Goal: Use online tool/utility: Utilize a website feature to perform a specific function

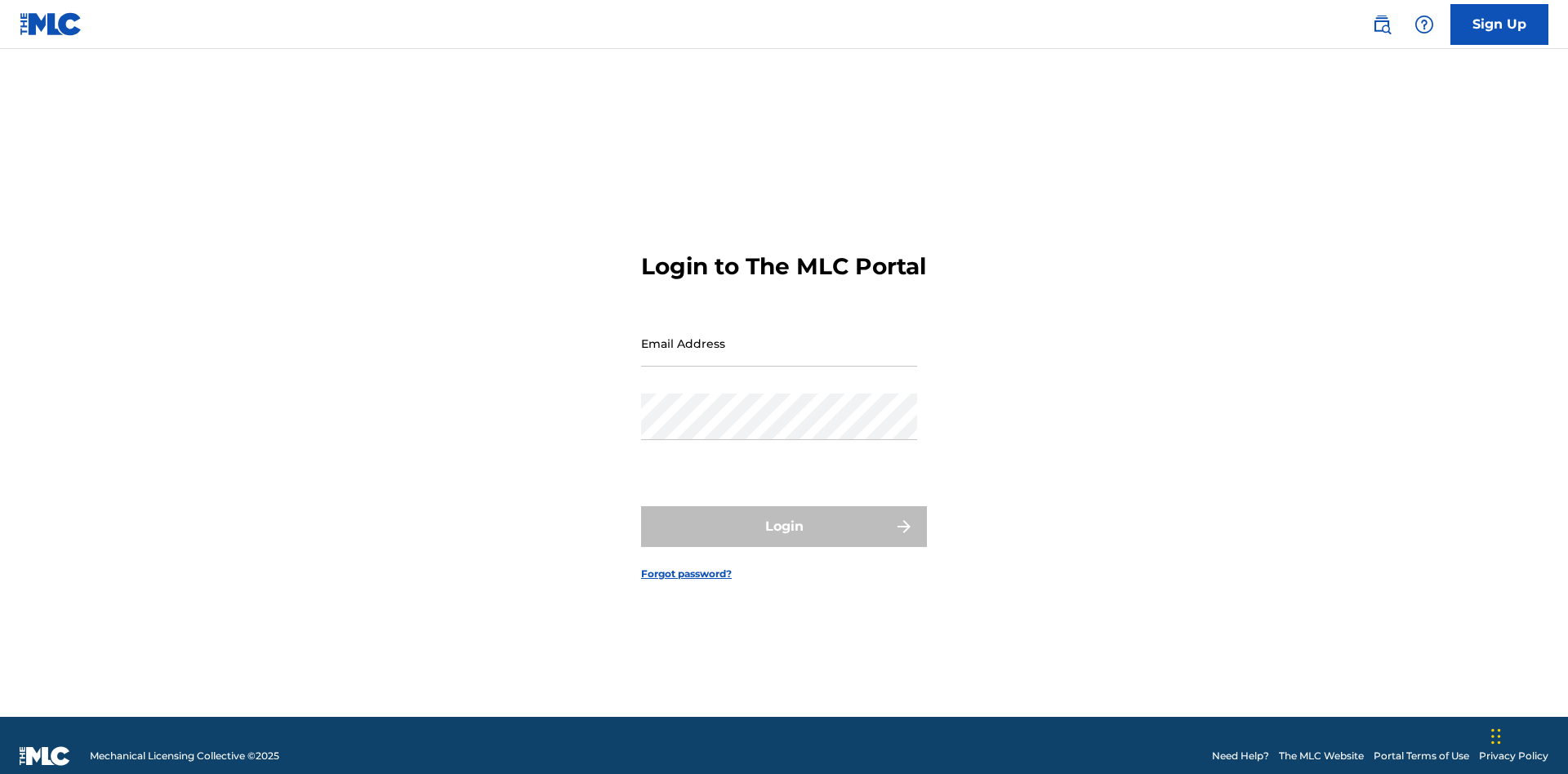
scroll to position [21, 0]
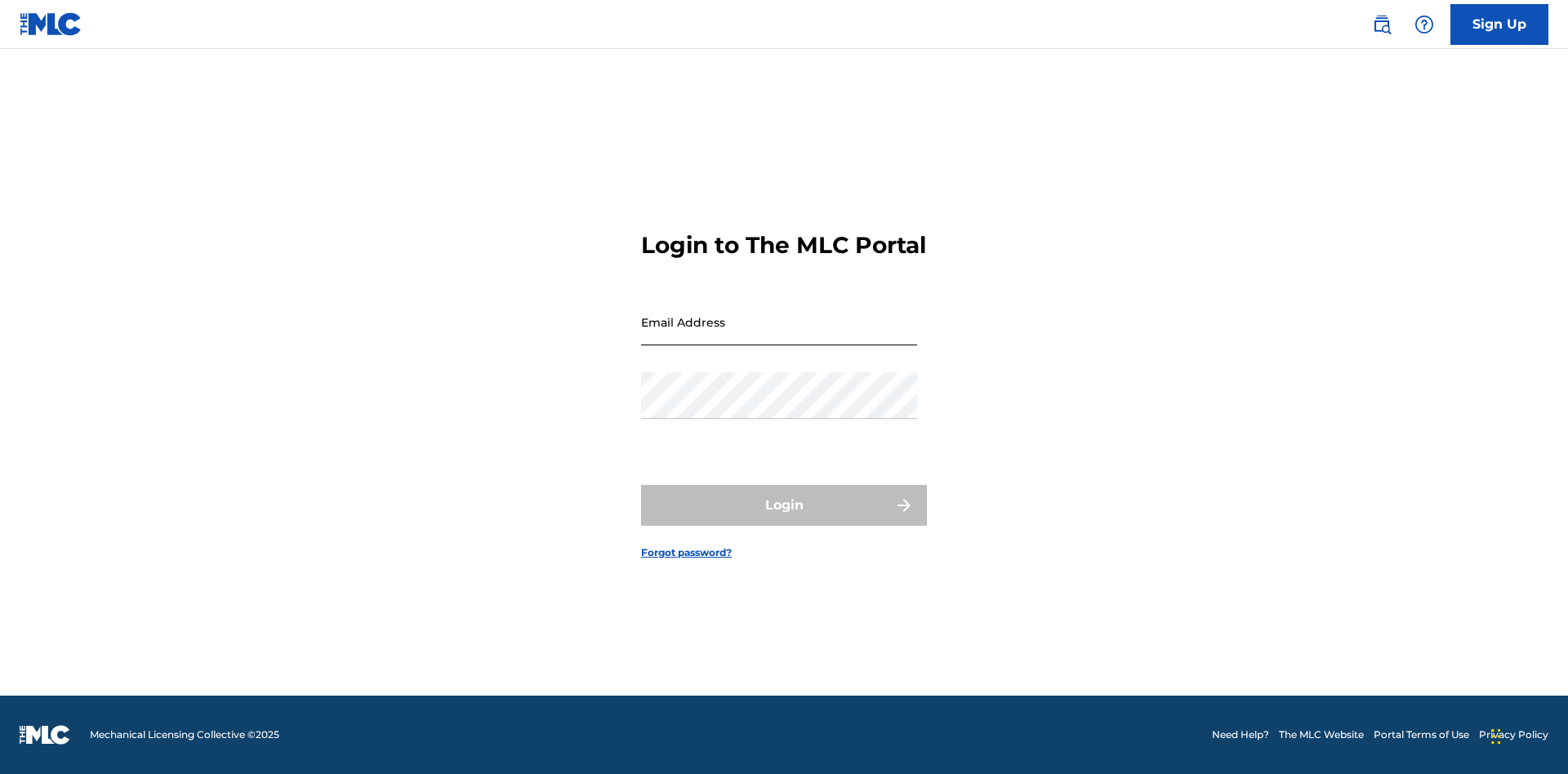
click at [779, 335] on input "Email Address" at bounding box center [779, 322] width 276 height 46
type input "[EMAIL_ADDRESS][DOMAIN_NAME]"
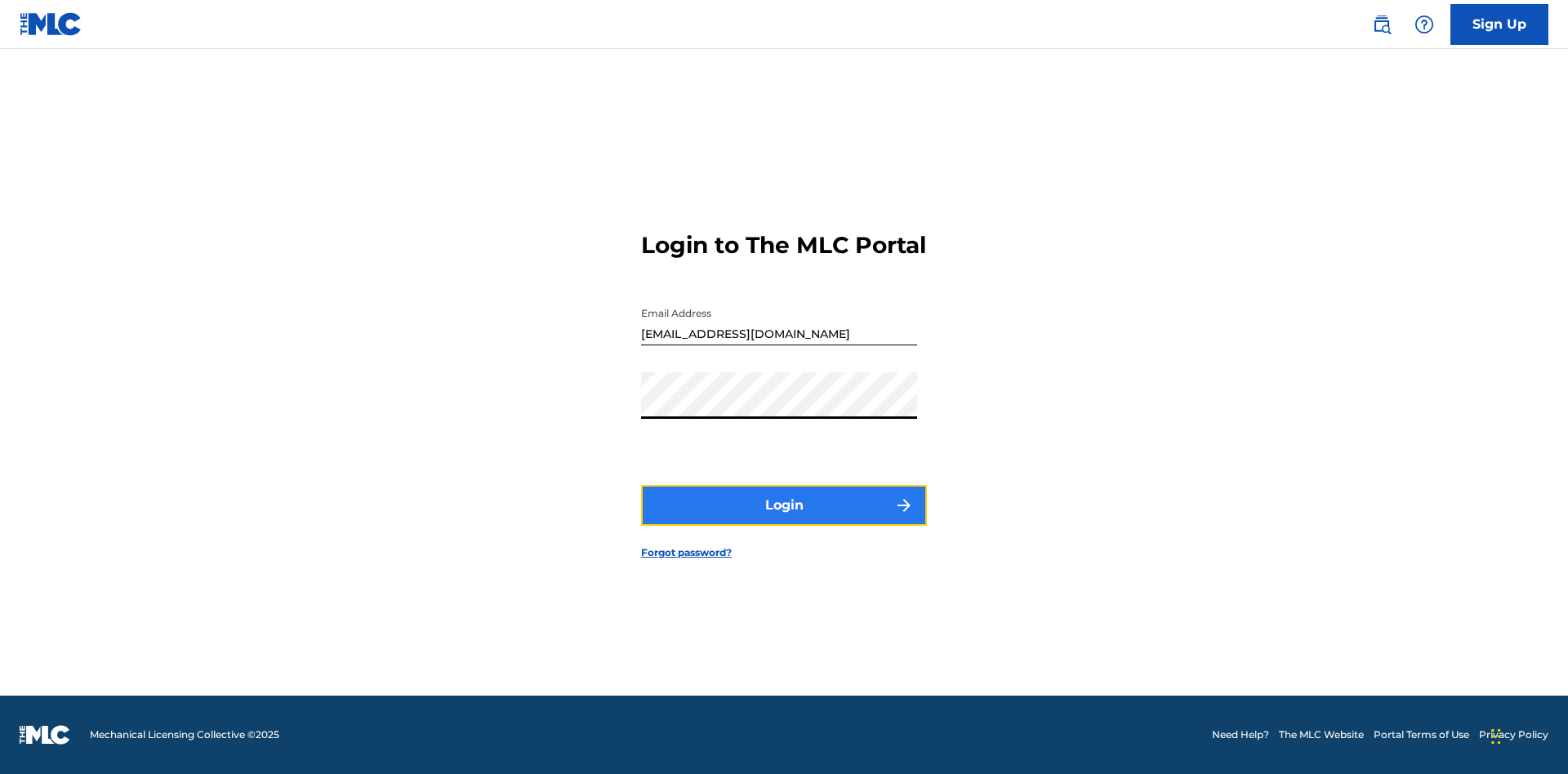
click at [784, 520] on button "Login" at bounding box center [784, 505] width 285 height 40
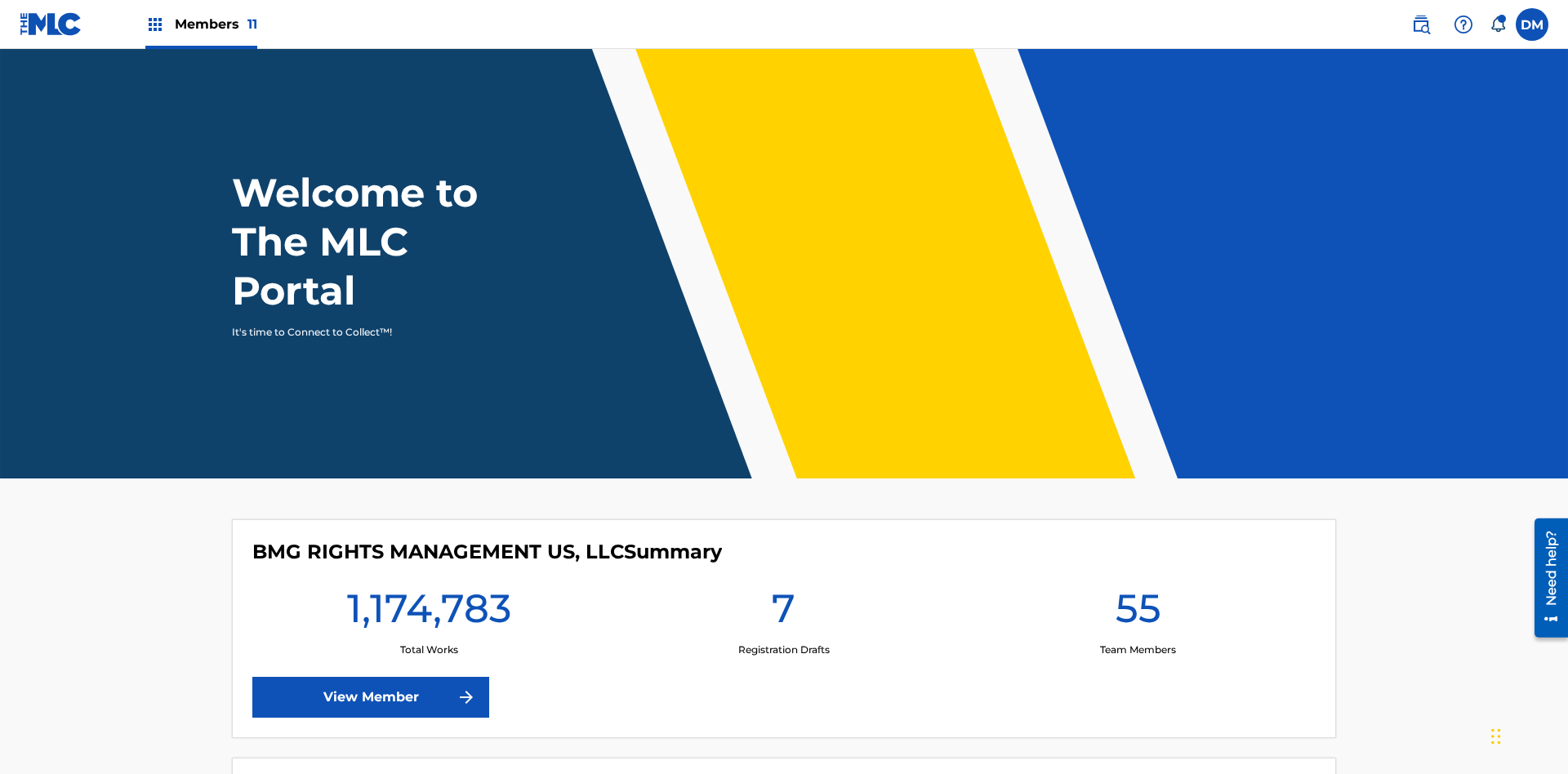
click at [200, 24] on span "Members 11" at bounding box center [216, 23] width 83 height 18
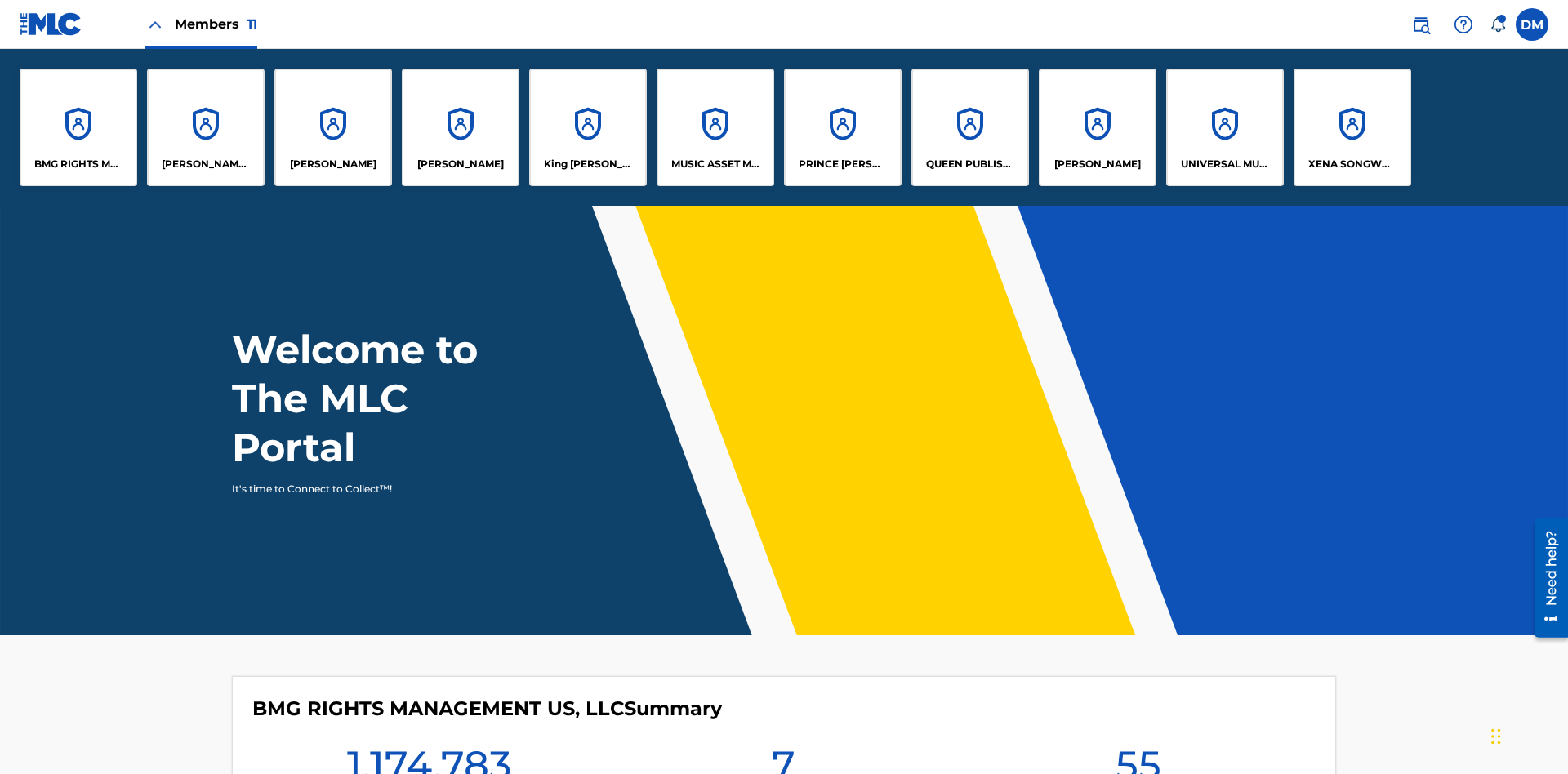
scroll to position [59, 0]
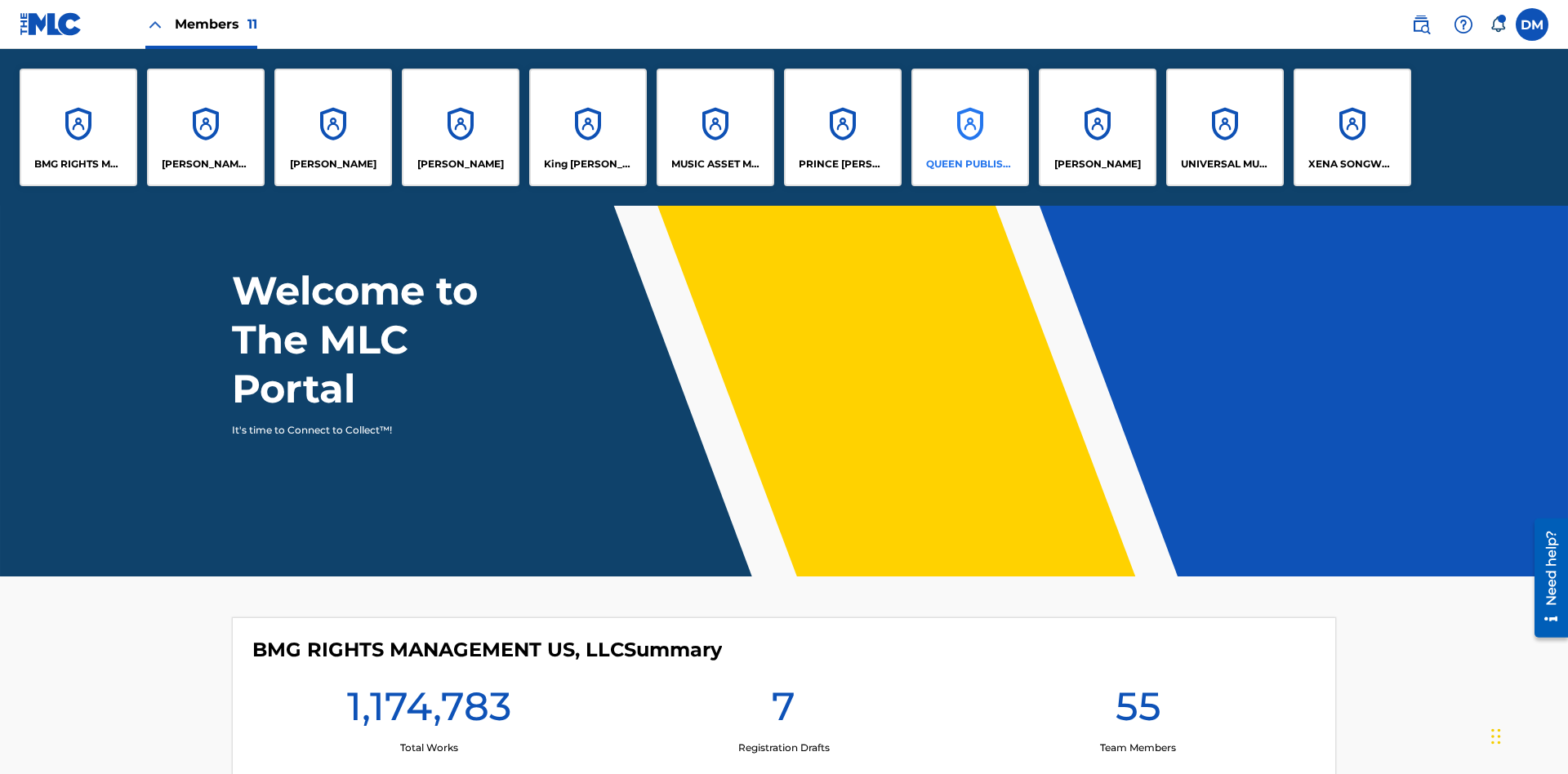
click at [970, 164] on p "QUEEN PUBLISHA" at bounding box center [970, 164] width 89 height 14
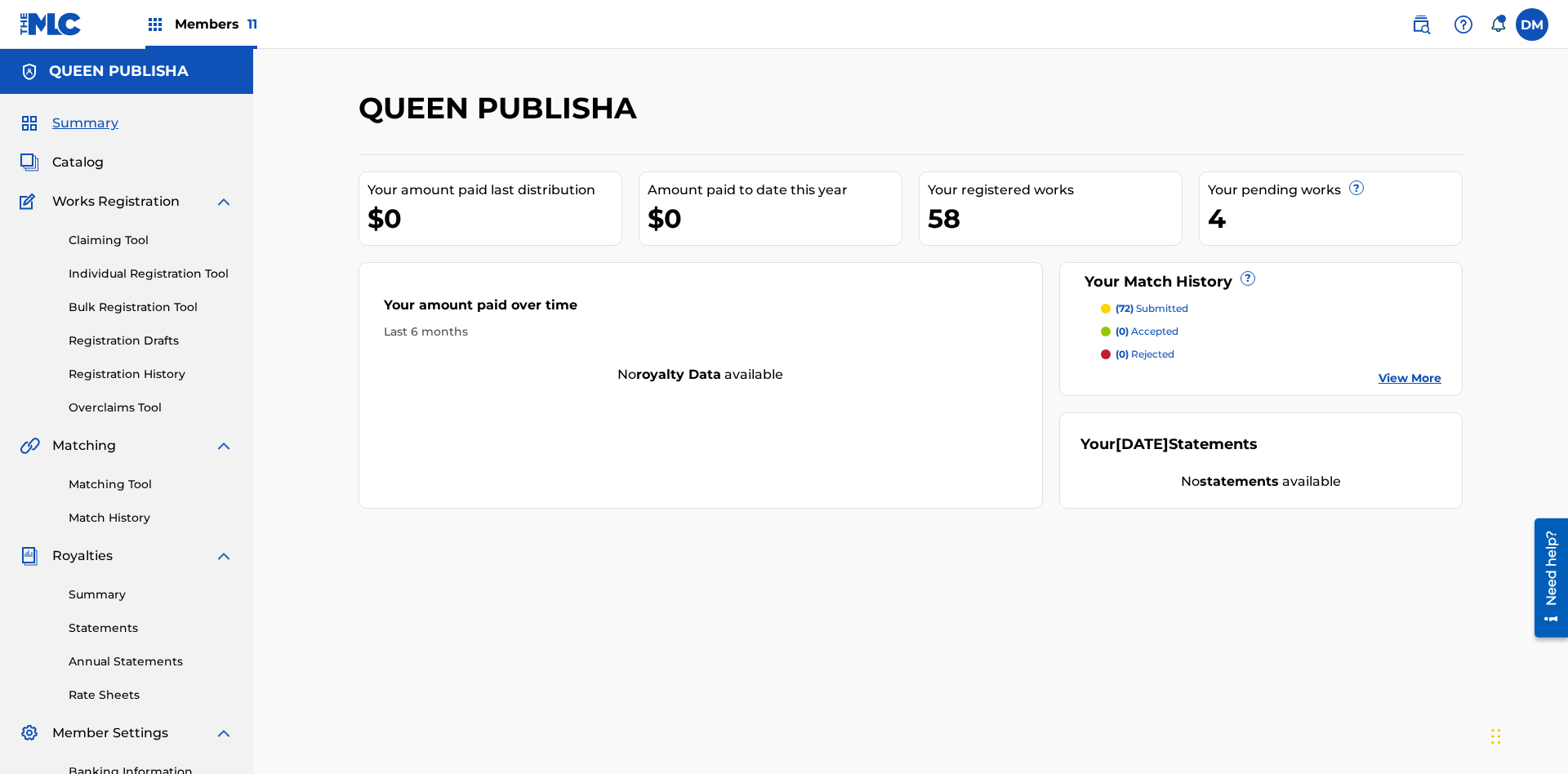
scroll to position [238, 0]
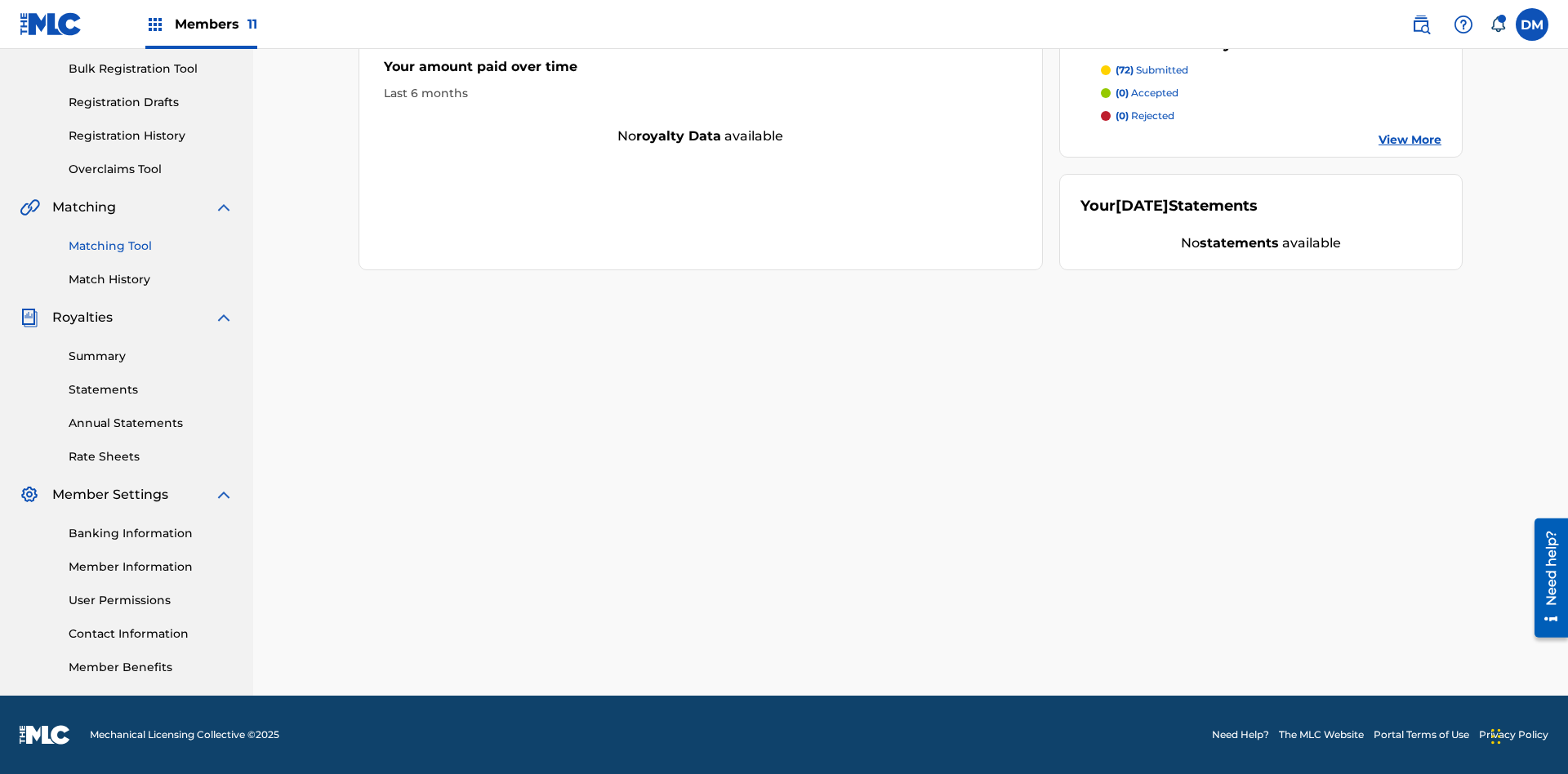
click at [151, 246] on link "Matching Tool" at bounding box center [150, 247] width 165 height 17
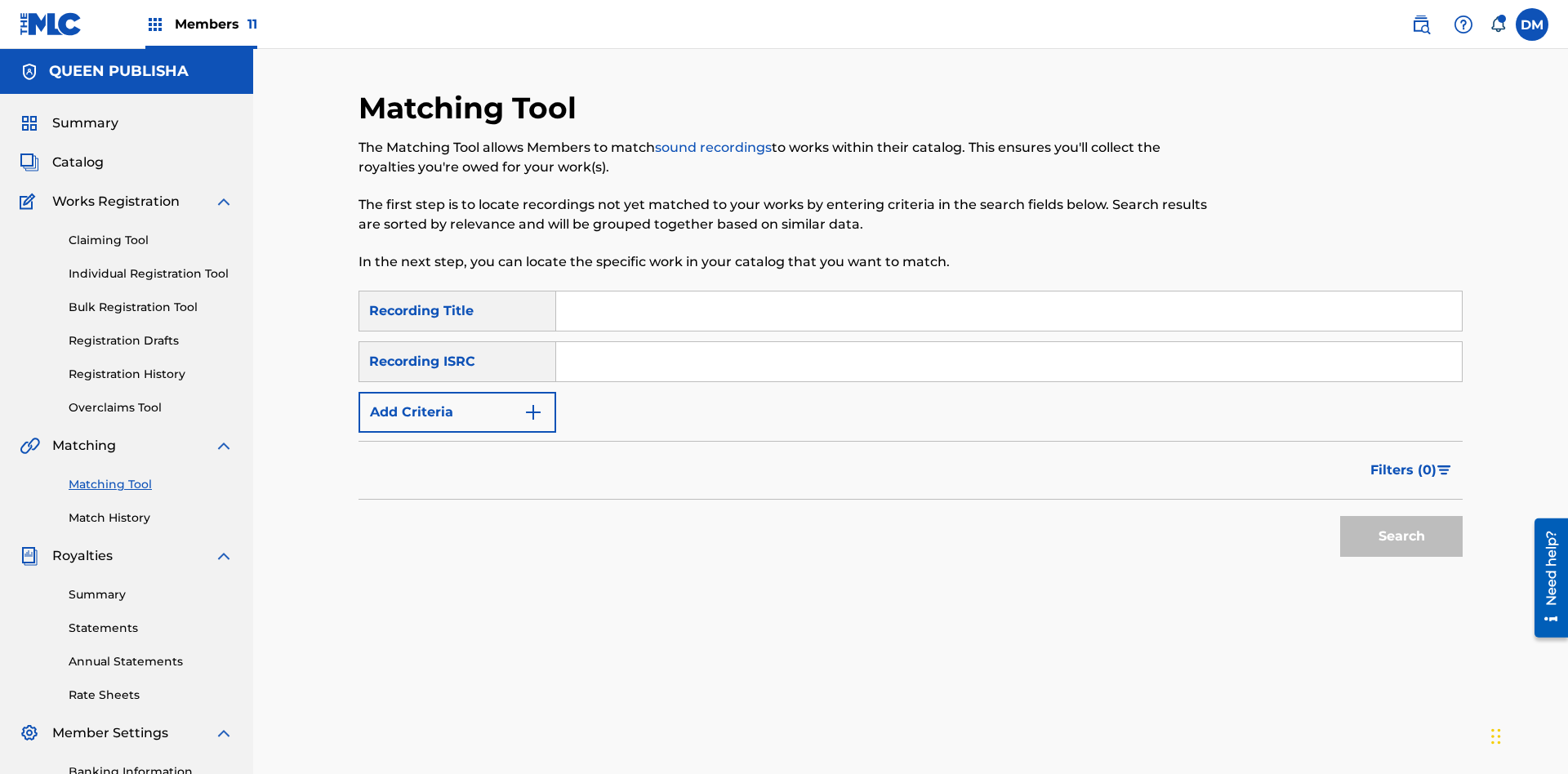
scroll to position [238, 0]
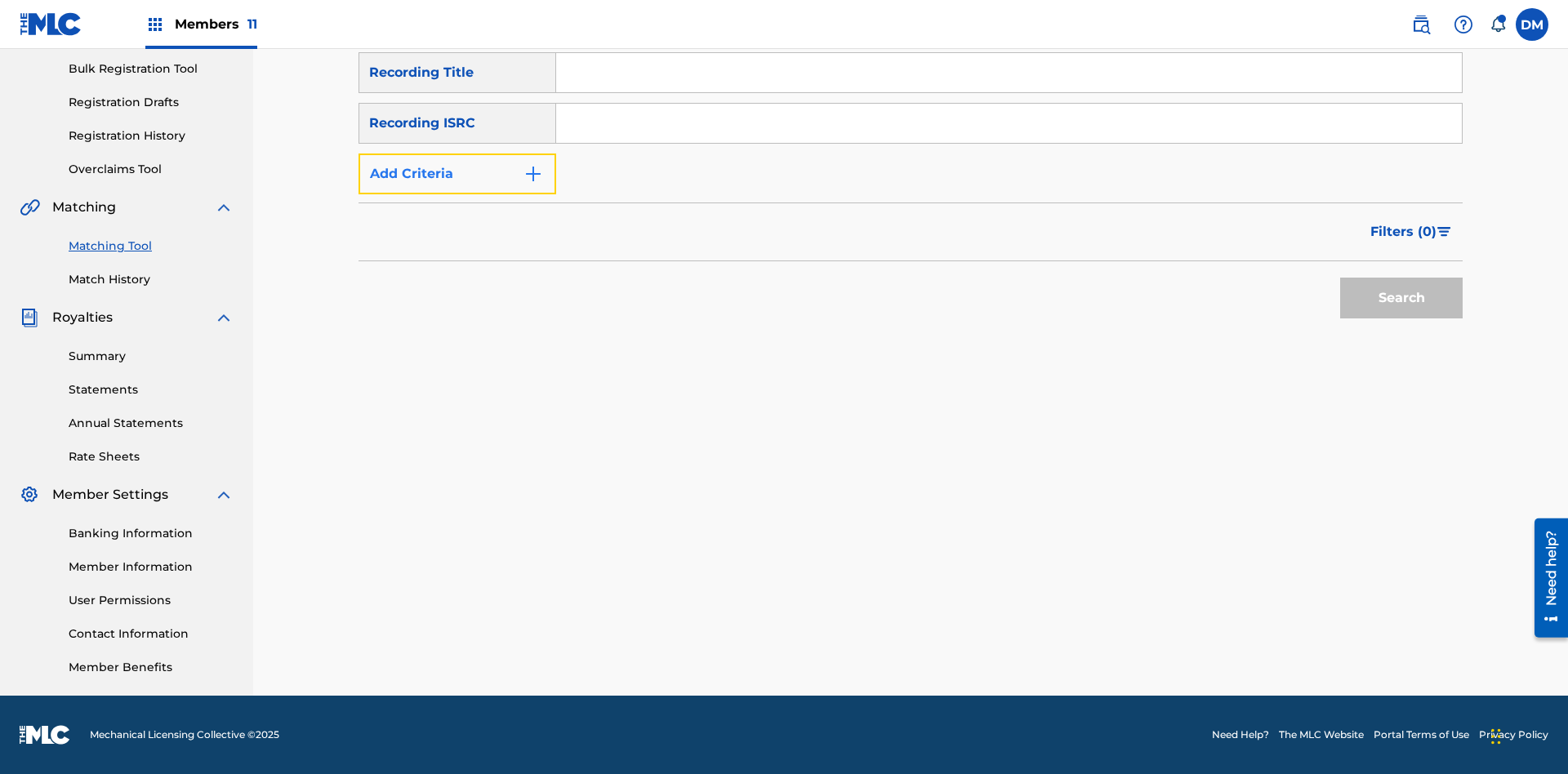
click at [457, 173] on button "Add Criteria" at bounding box center [457, 173] width 198 height 40
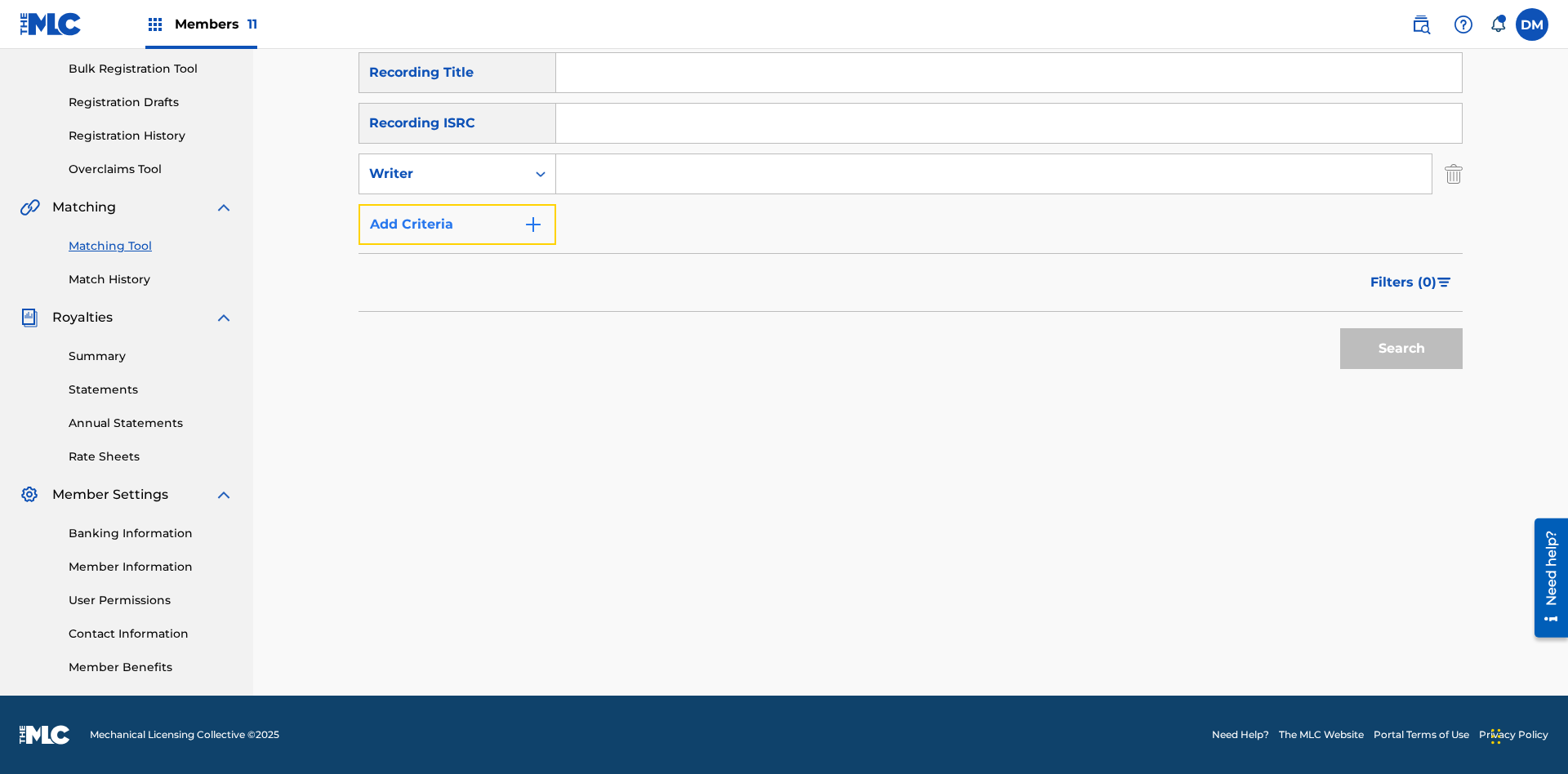
click at [457, 225] on button "Add Criteria" at bounding box center [457, 225] width 198 height 40
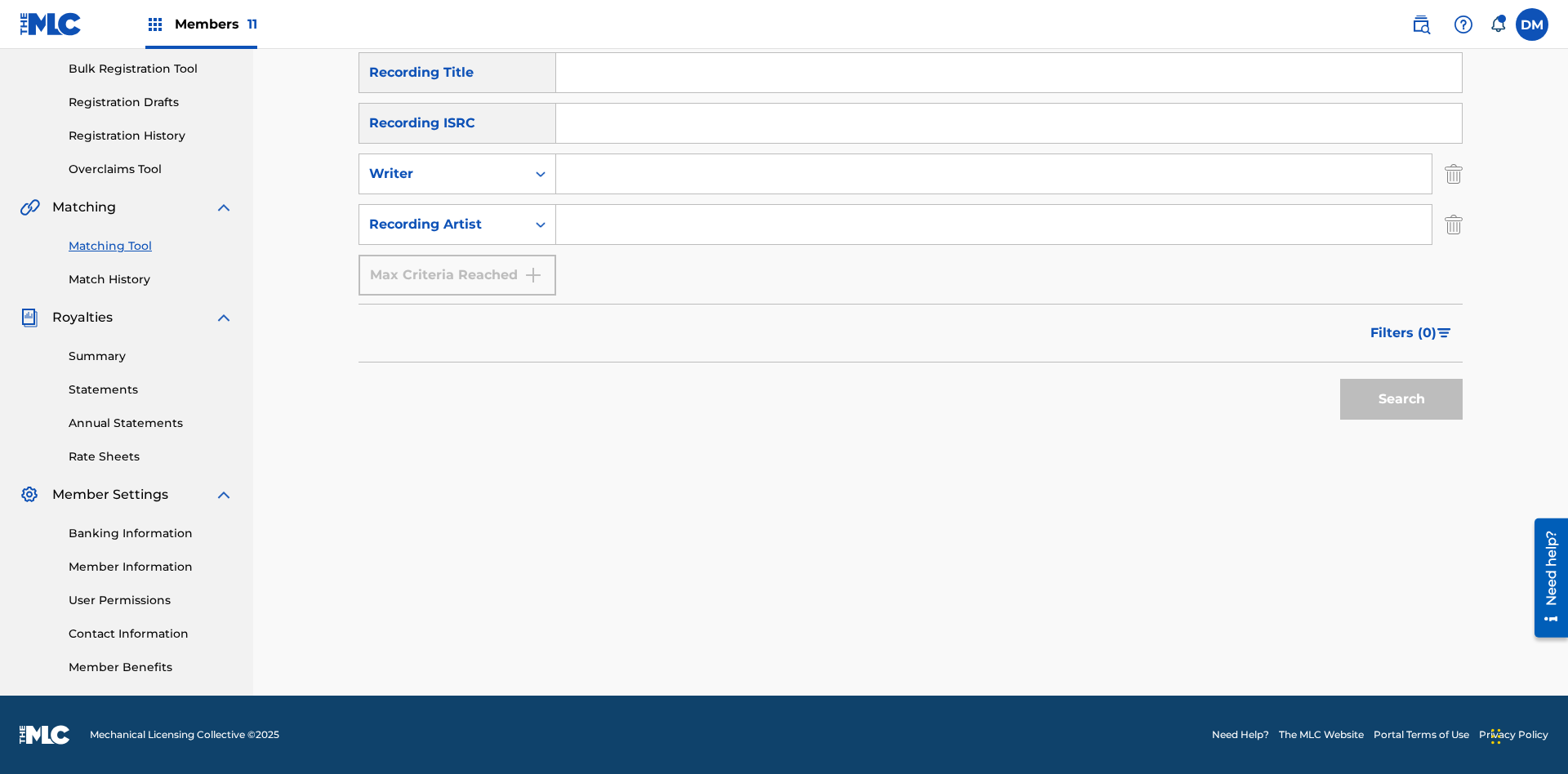
scroll to position [194, 0]
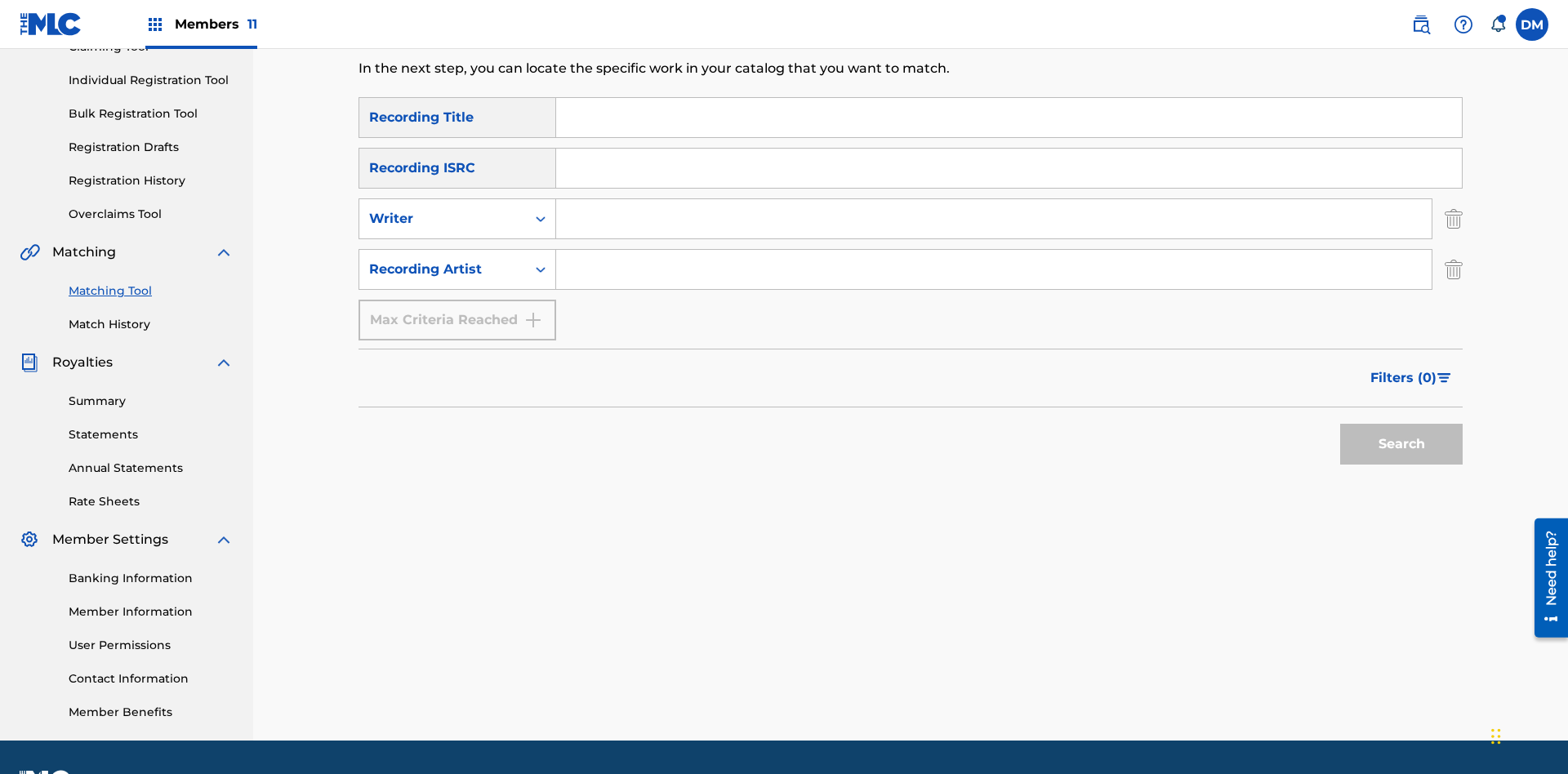
click at [1008, 118] on input "Search Form" at bounding box center [1008, 118] width 905 height 40
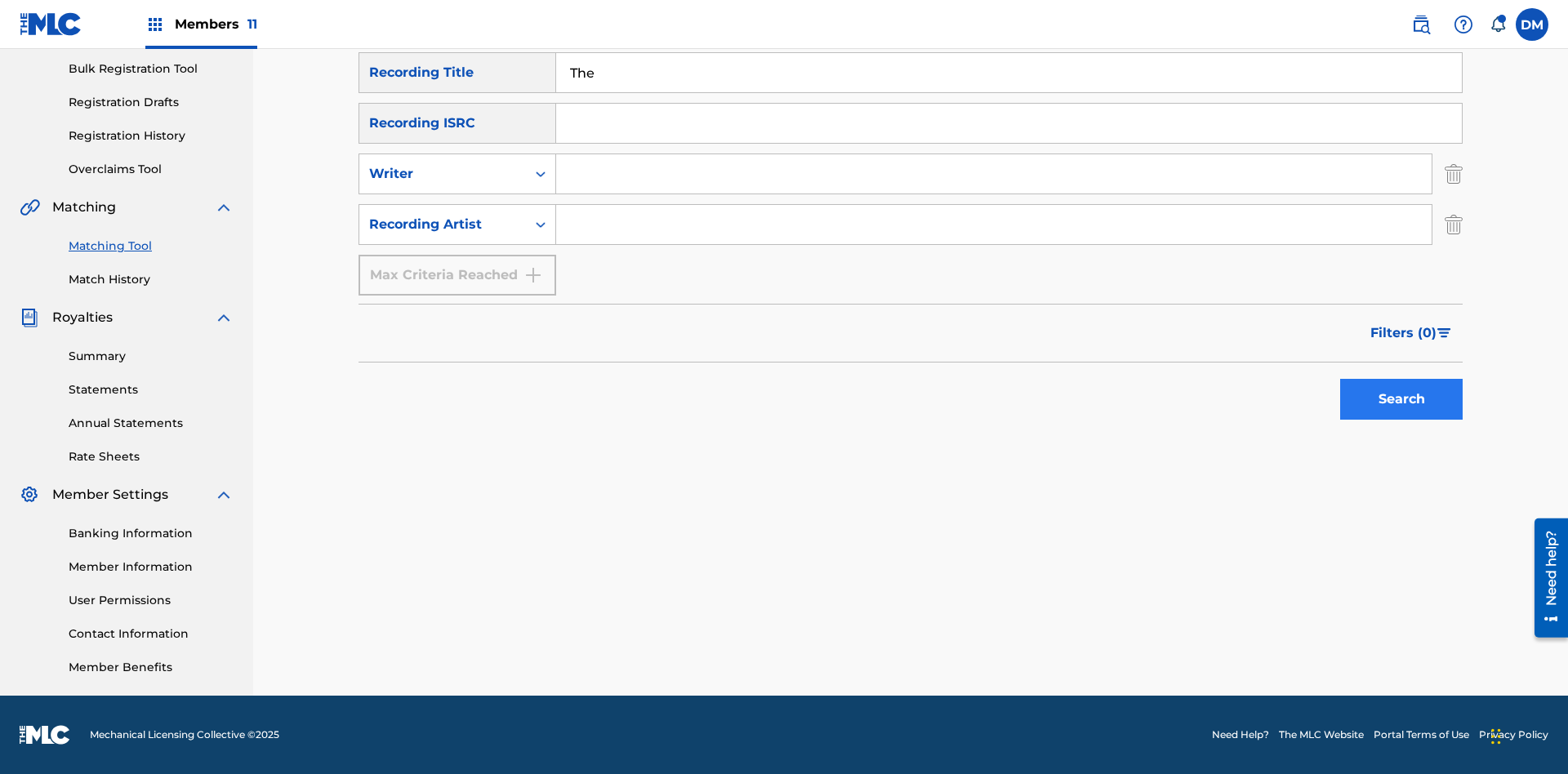
type input "The"
click at [1401, 399] on button "Search" at bounding box center [1400, 399] width 122 height 40
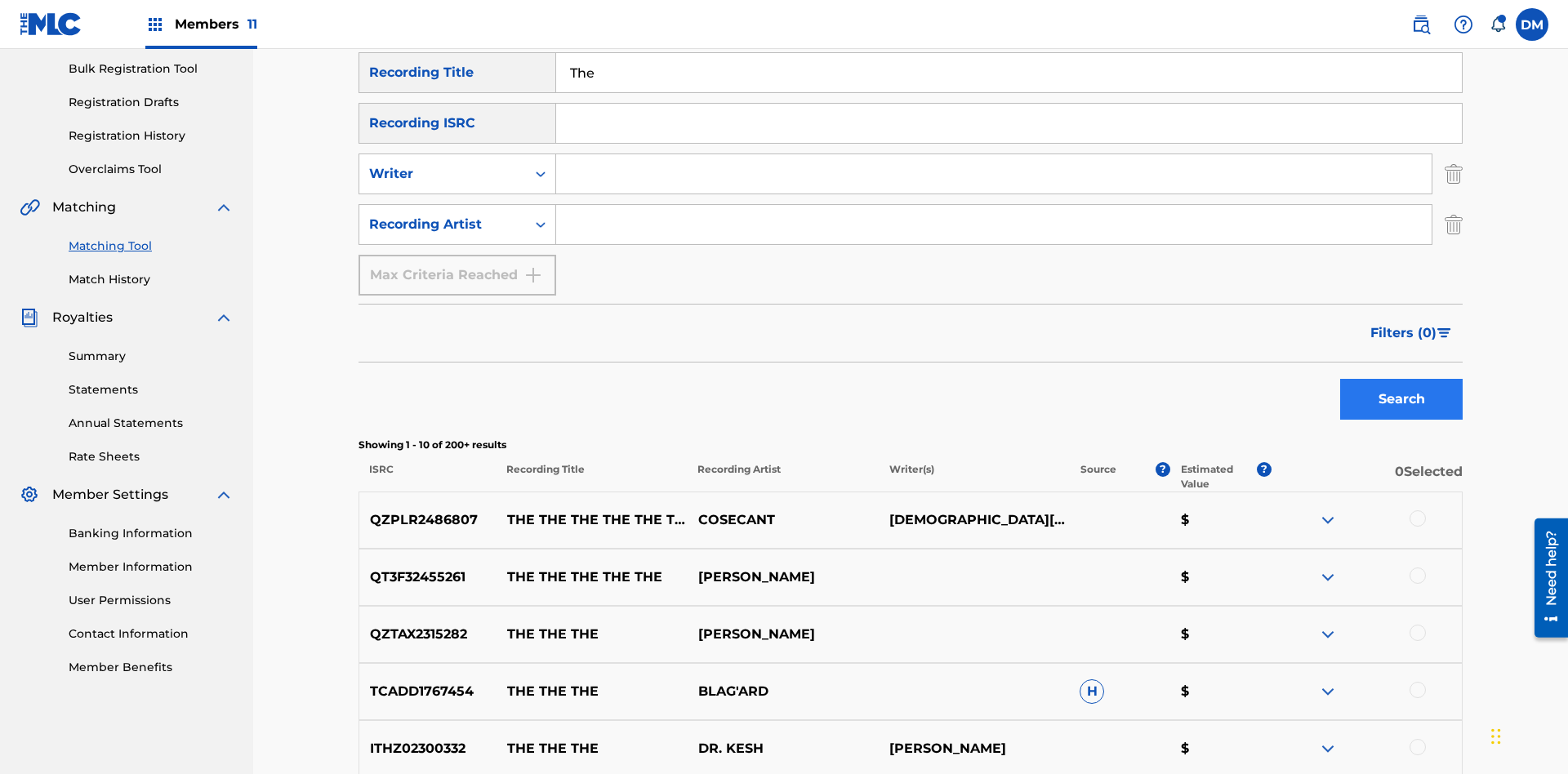
scroll to position [632, 0]
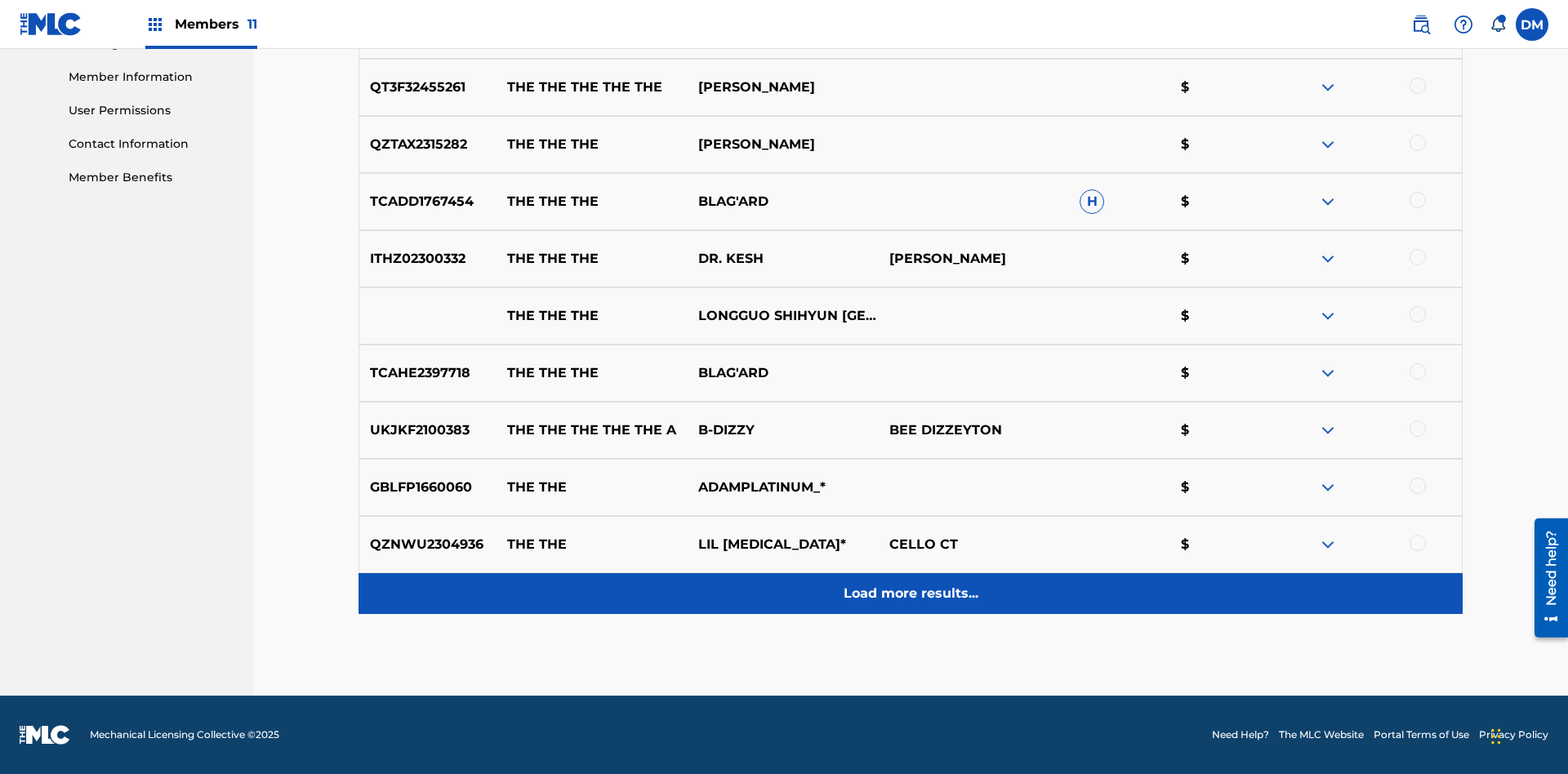
click at [910, 594] on p "Load more results..." at bounding box center [911, 594] width 135 height 19
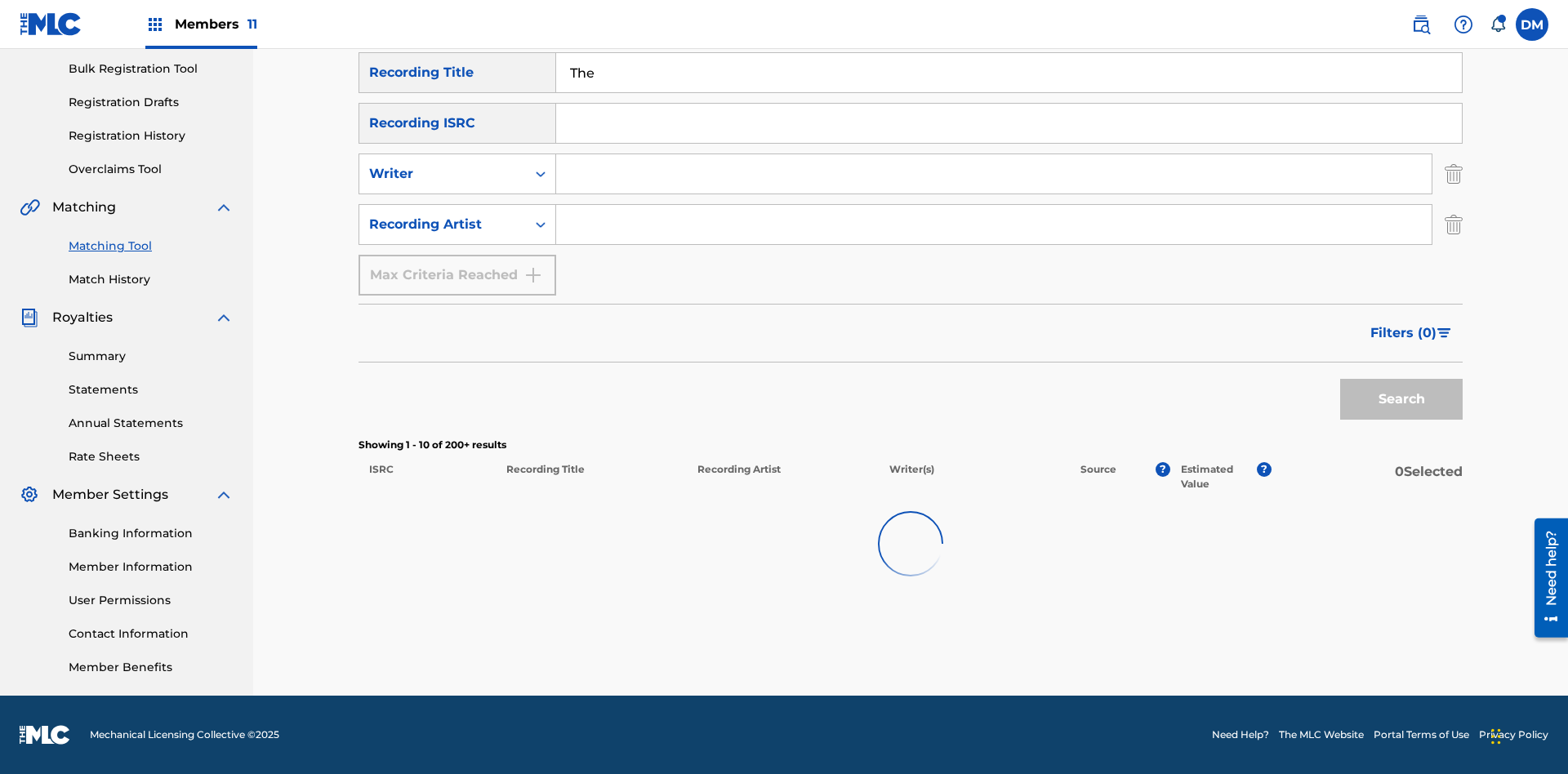
scroll to position [238, 0]
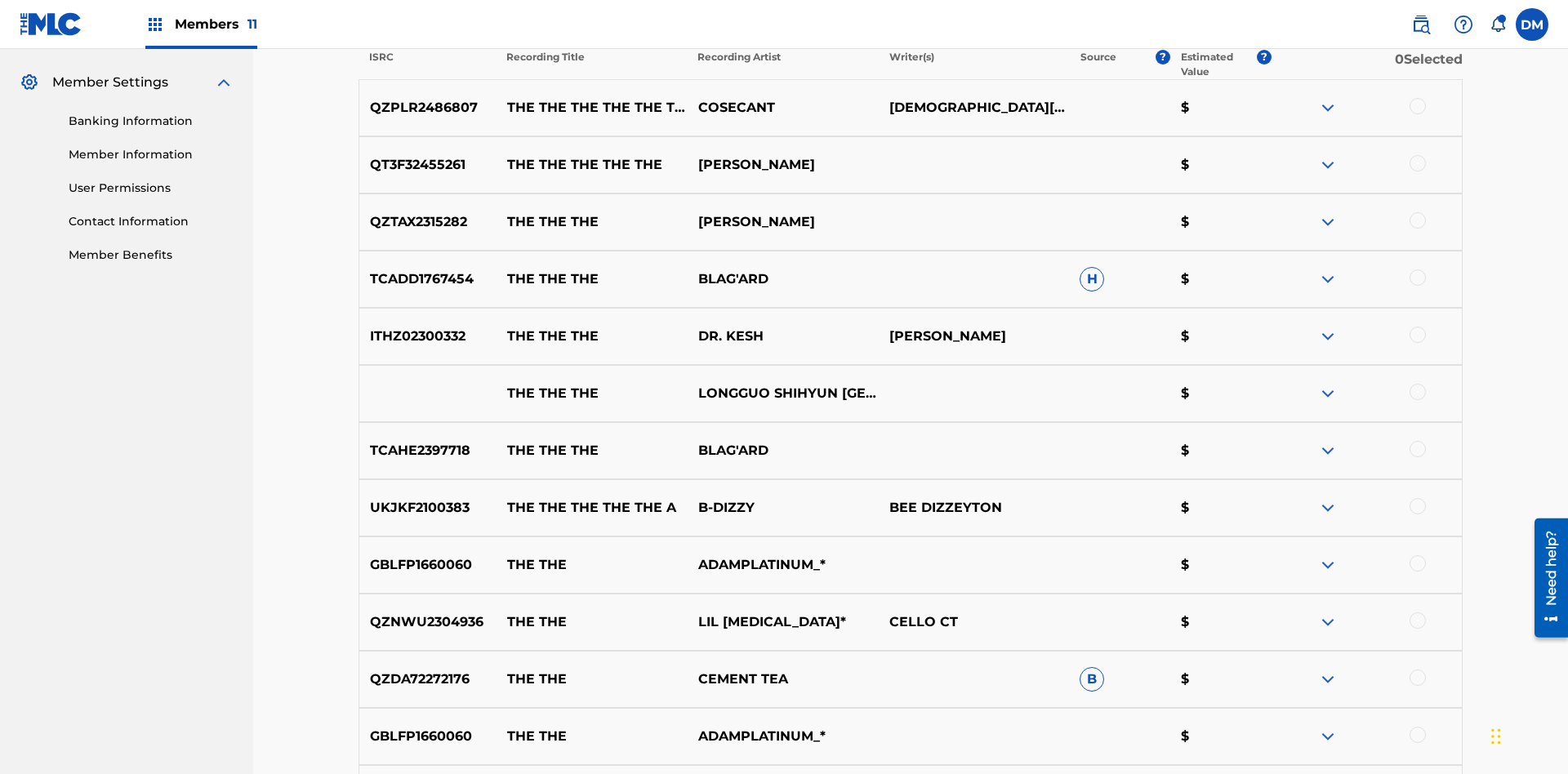
click at [1417, 106] on div at bounding box center [1417, 106] width 16 height 16
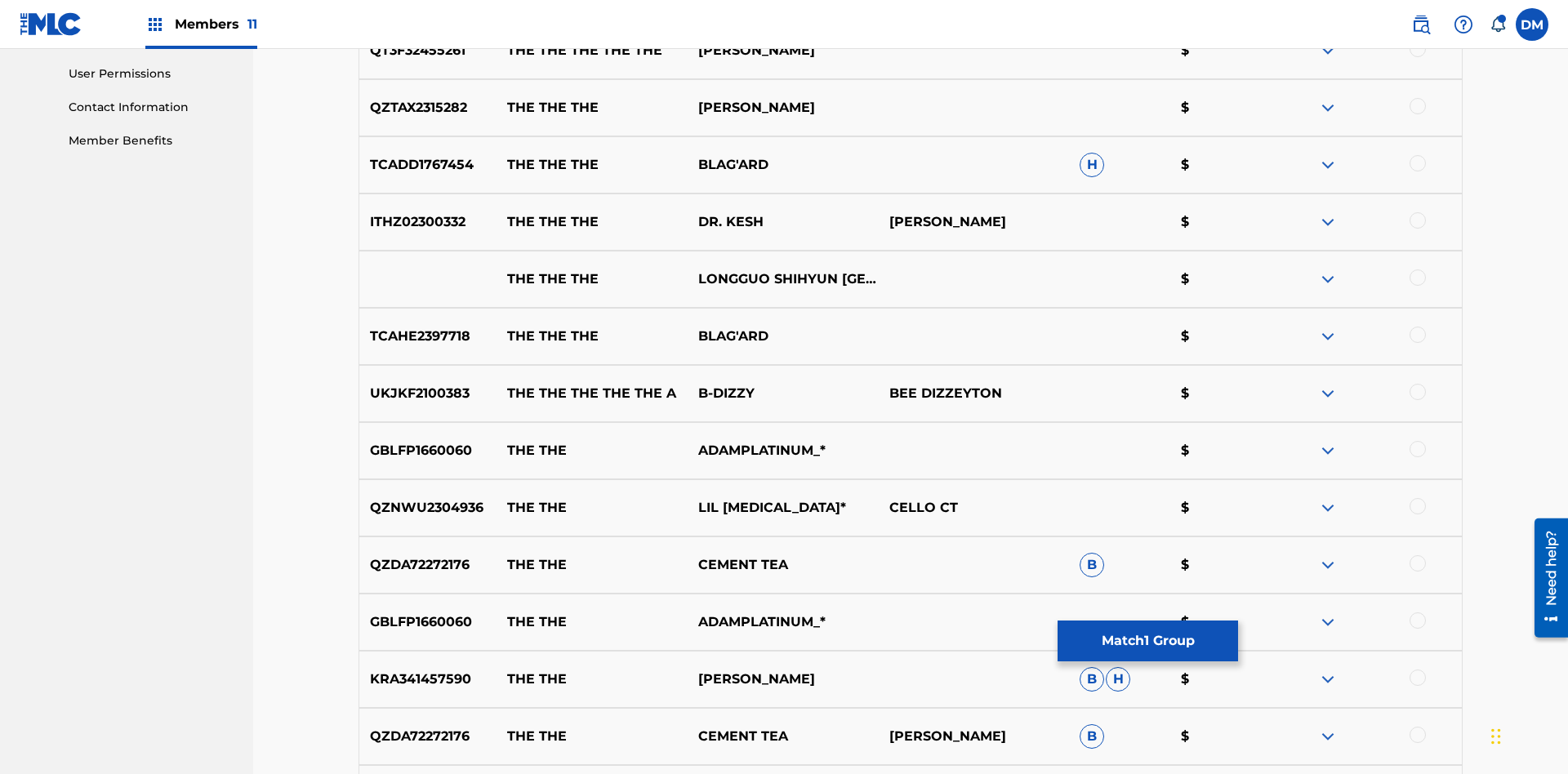
click at [1417, 106] on div at bounding box center [1417, 106] width 16 height 16
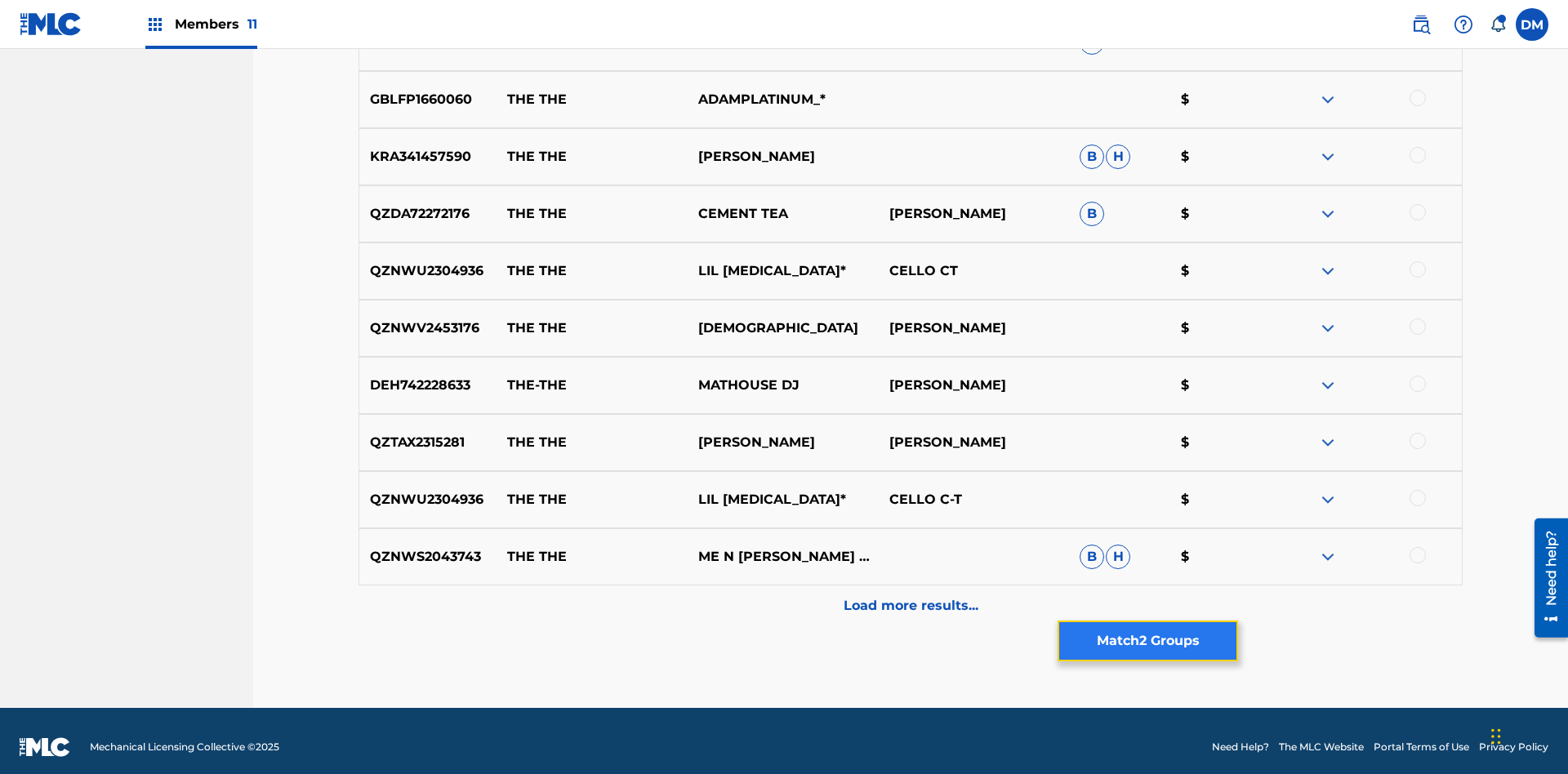
click at [1147, 641] on button "Match 2 Groups" at bounding box center [1147, 641] width 180 height 40
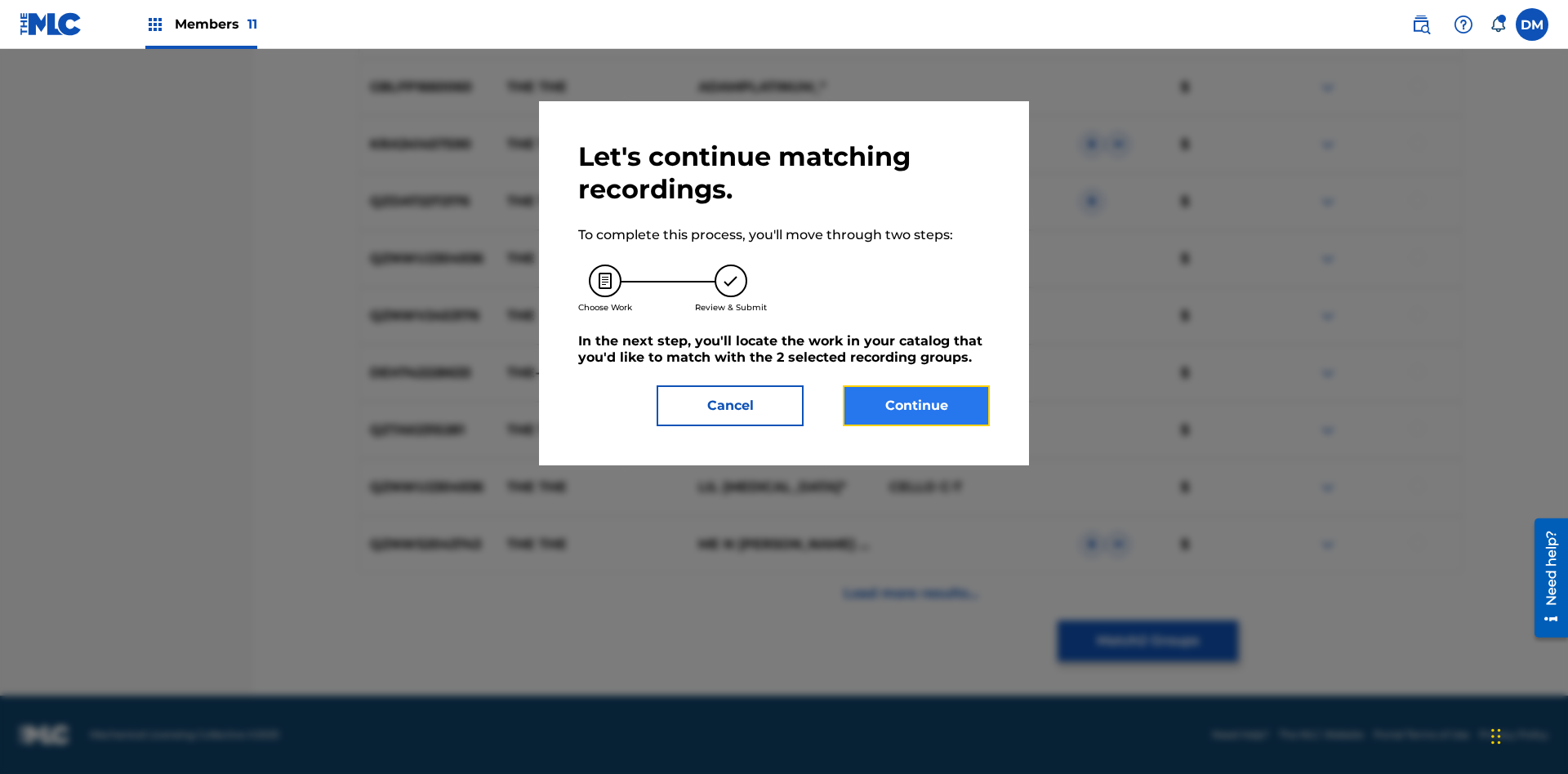
click at [916, 406] on button "Continue" at bounding box center [916, 406] width 146 height 40
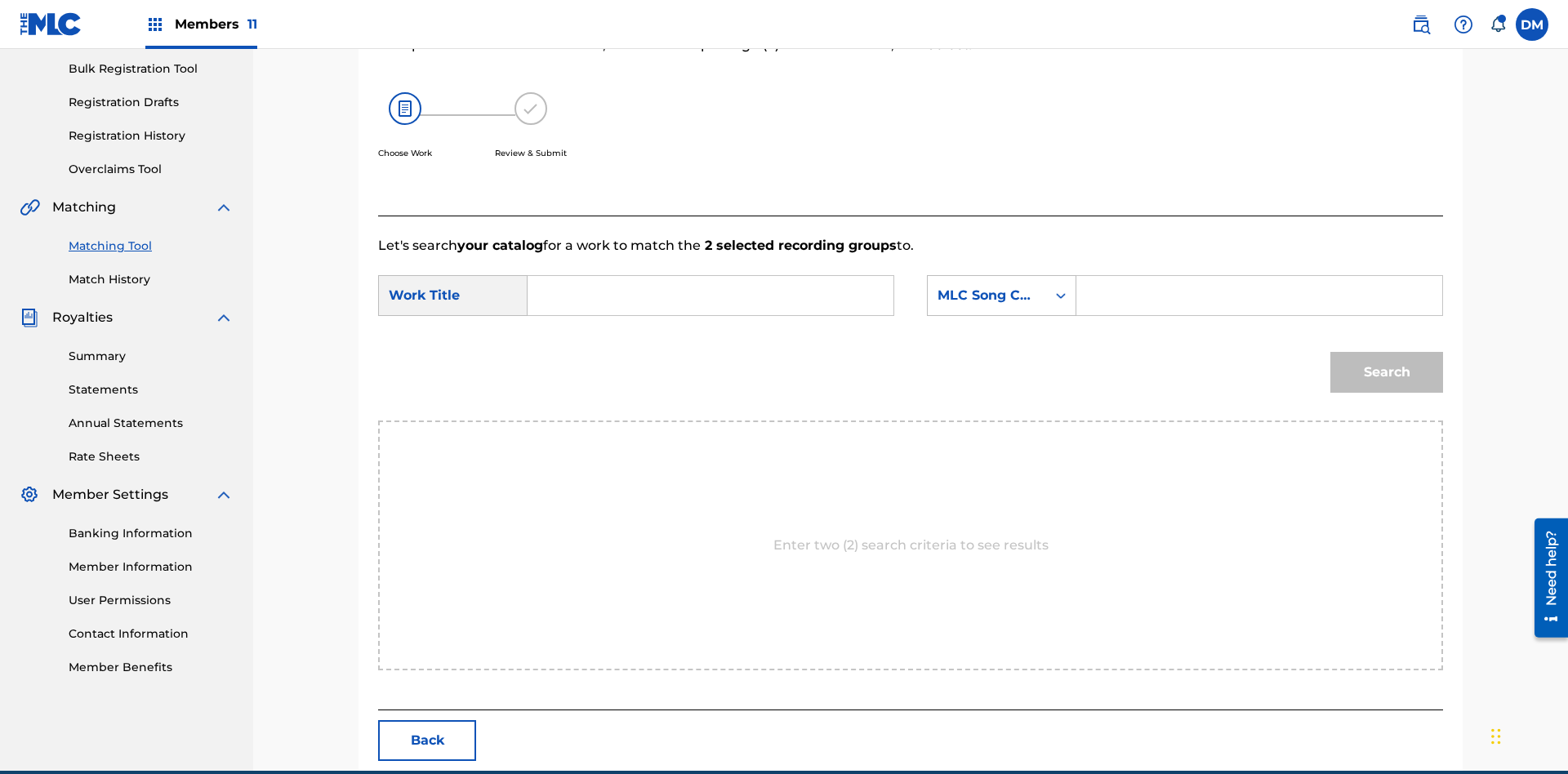
scroll to position [313, 0]
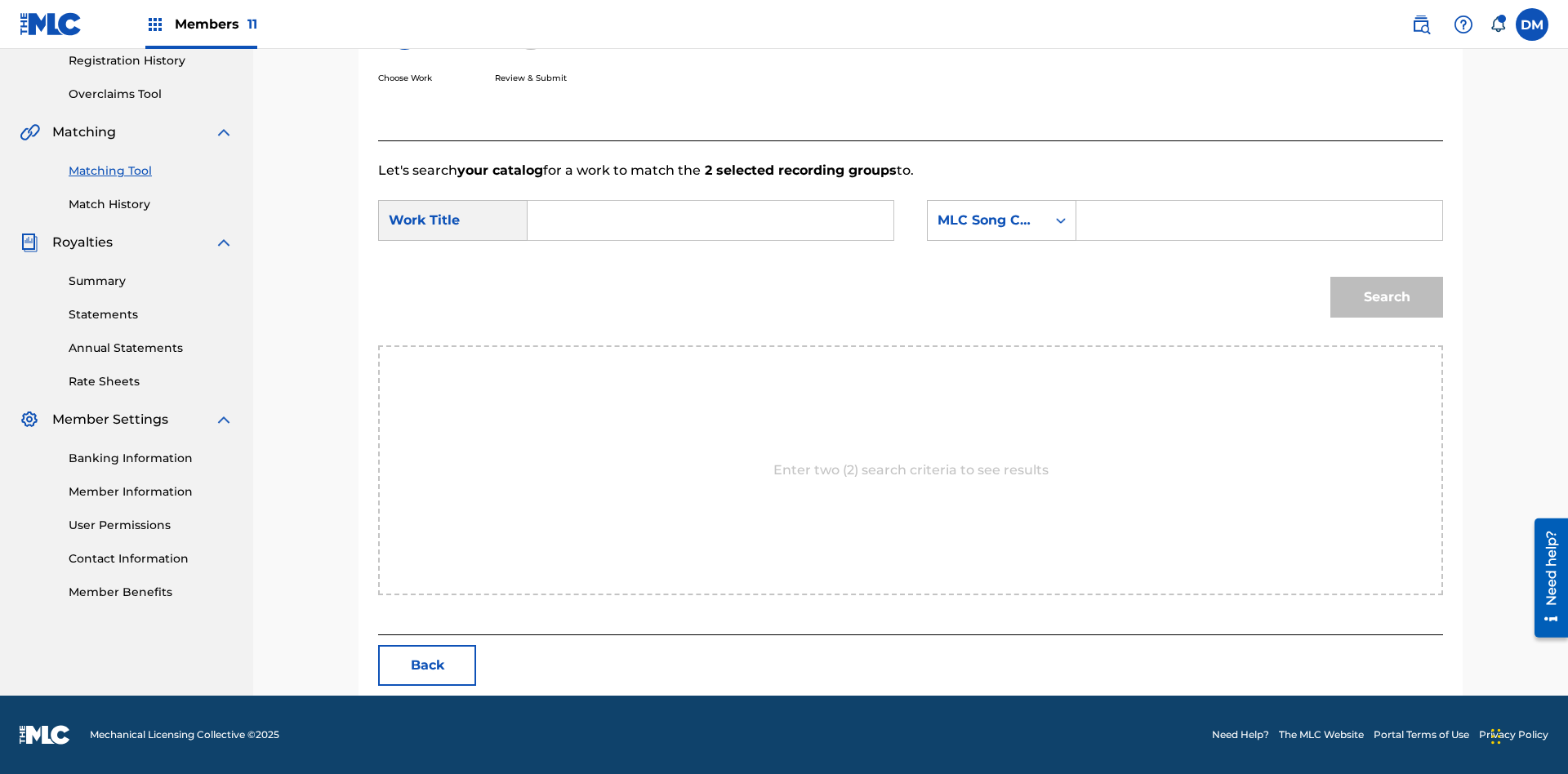
click at [710, 221] on input "Search Form" at bounding box center [710, 220] width 338 height 40
type input "ALL FIELDS FILLED"
click at [1001, 221] on div "MLC Song Code" at bounding box center [987, 221] width 99 height 19
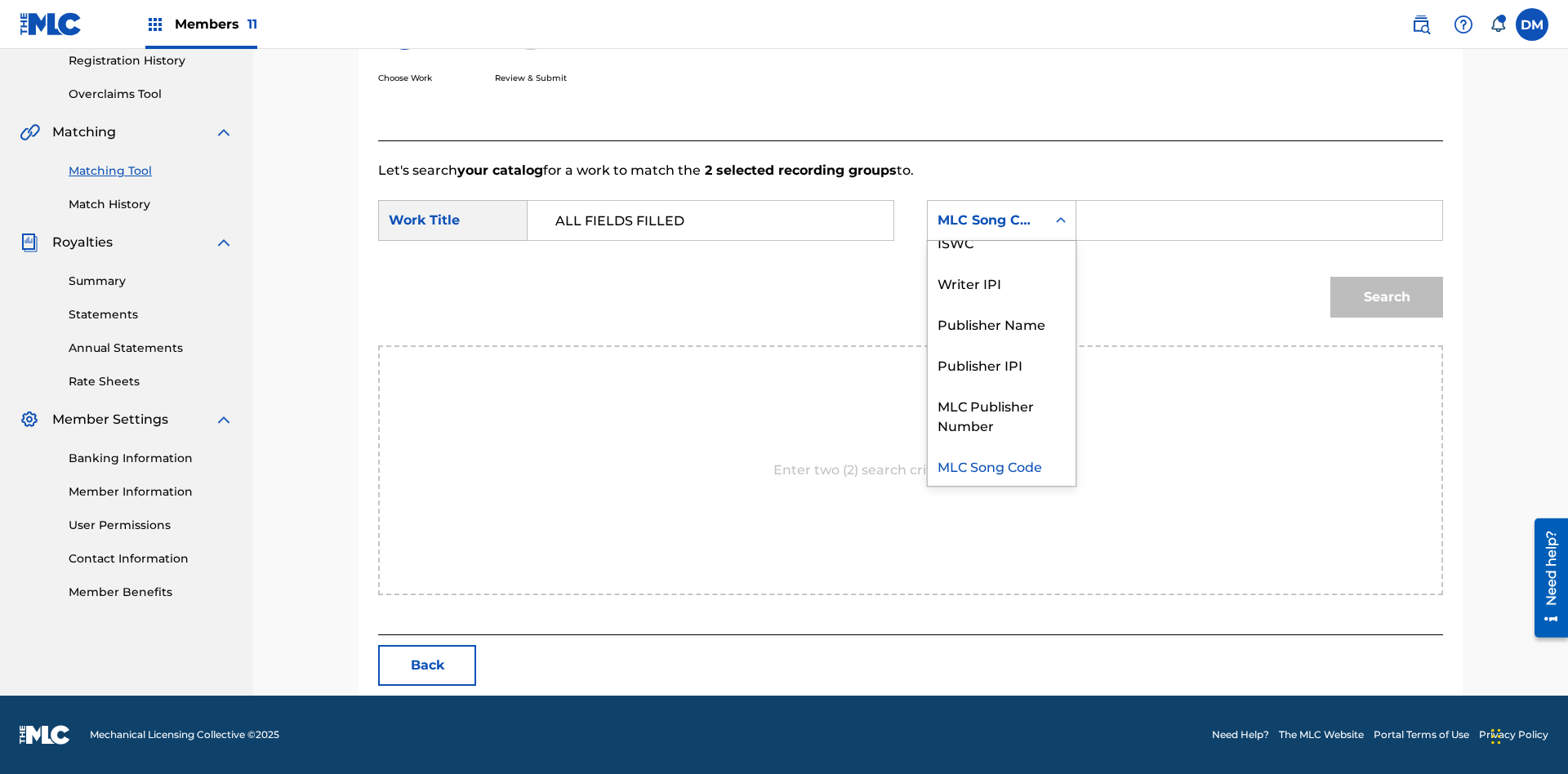
click at [1001, 242] on div "ISWC" at bounding box center [1000, 242] width 147 height 40
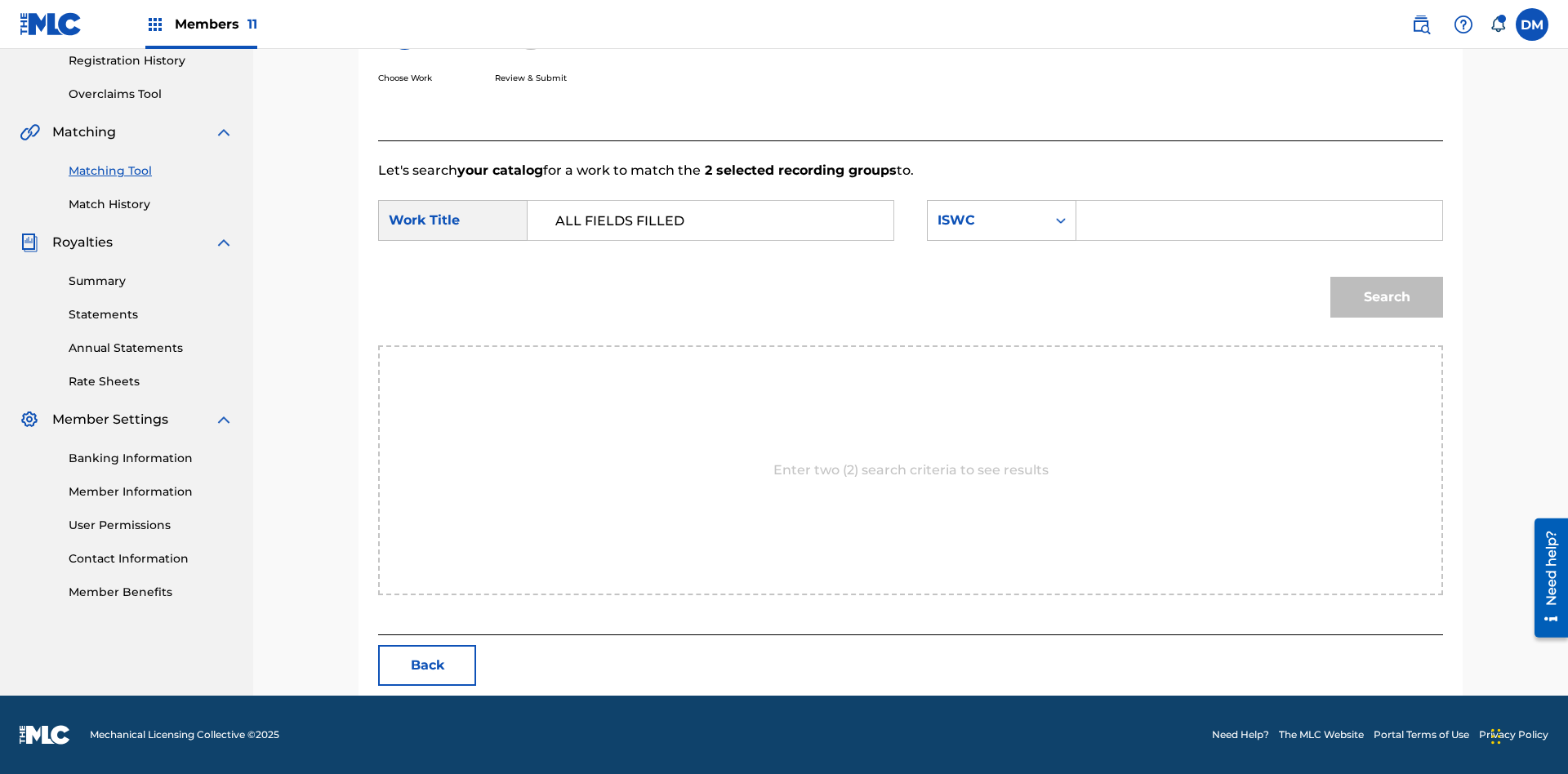
click at [1258, 221] on input "Search Form" at bounding box center [1259, 220] width 338 height 40
type input "T2736922134"
click at [1386, 297] on button "Search" at bounding box center [1386, 297] width 113 height 40
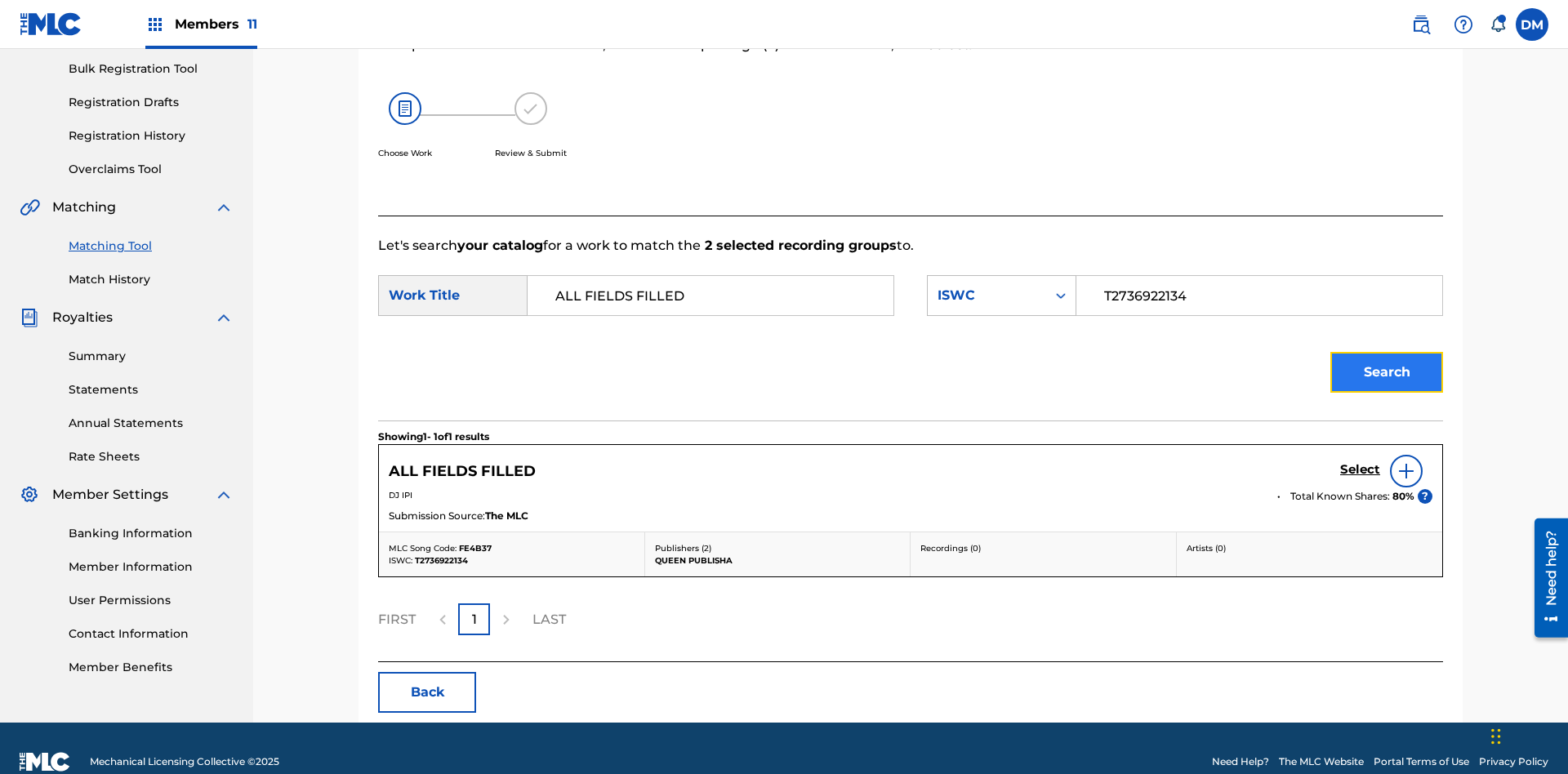
scroll to position [265, 0]
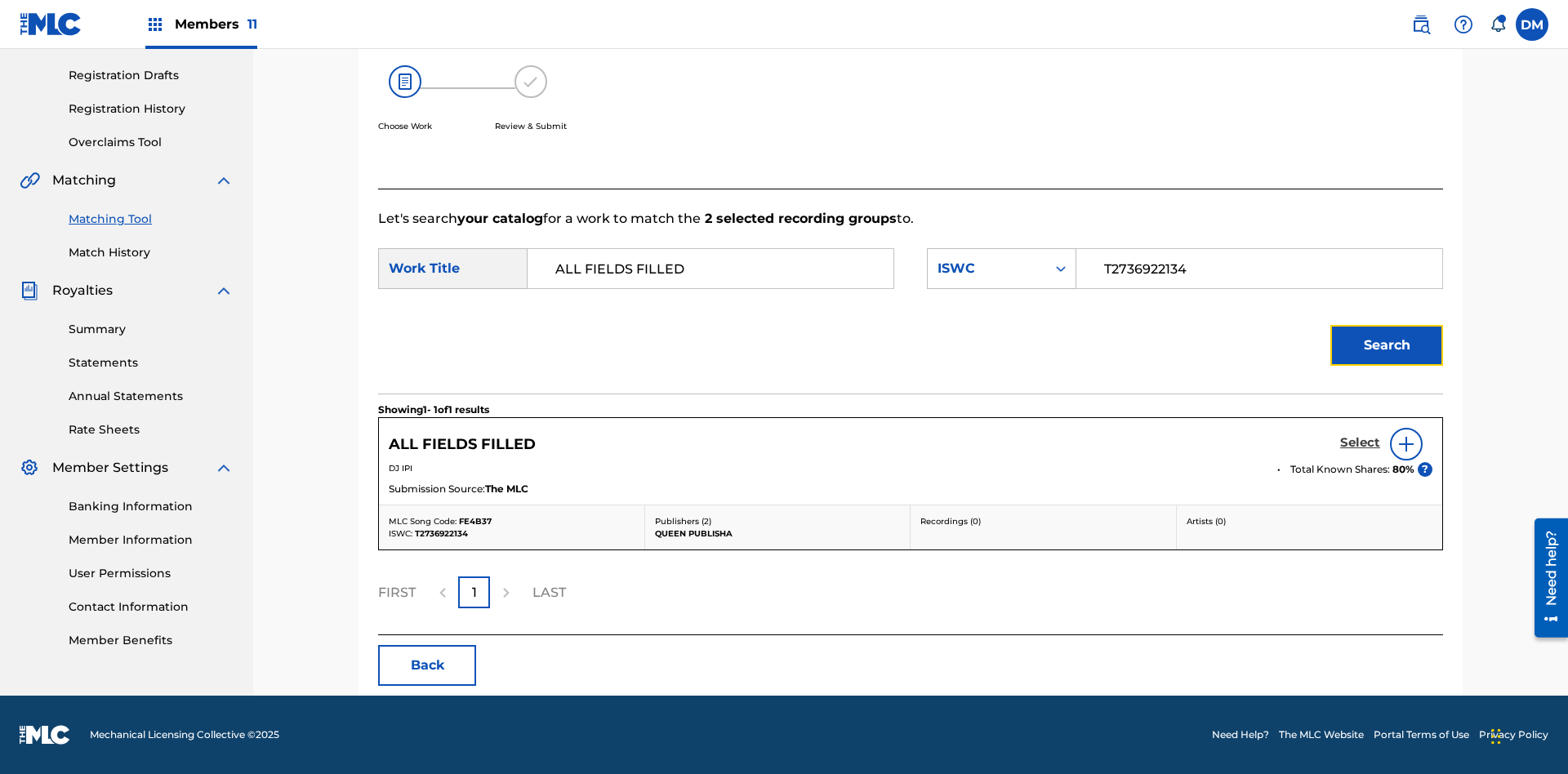
click at [1359, 442] on h5 "Select" at bounding box center [1360, 443] width 40 height 15
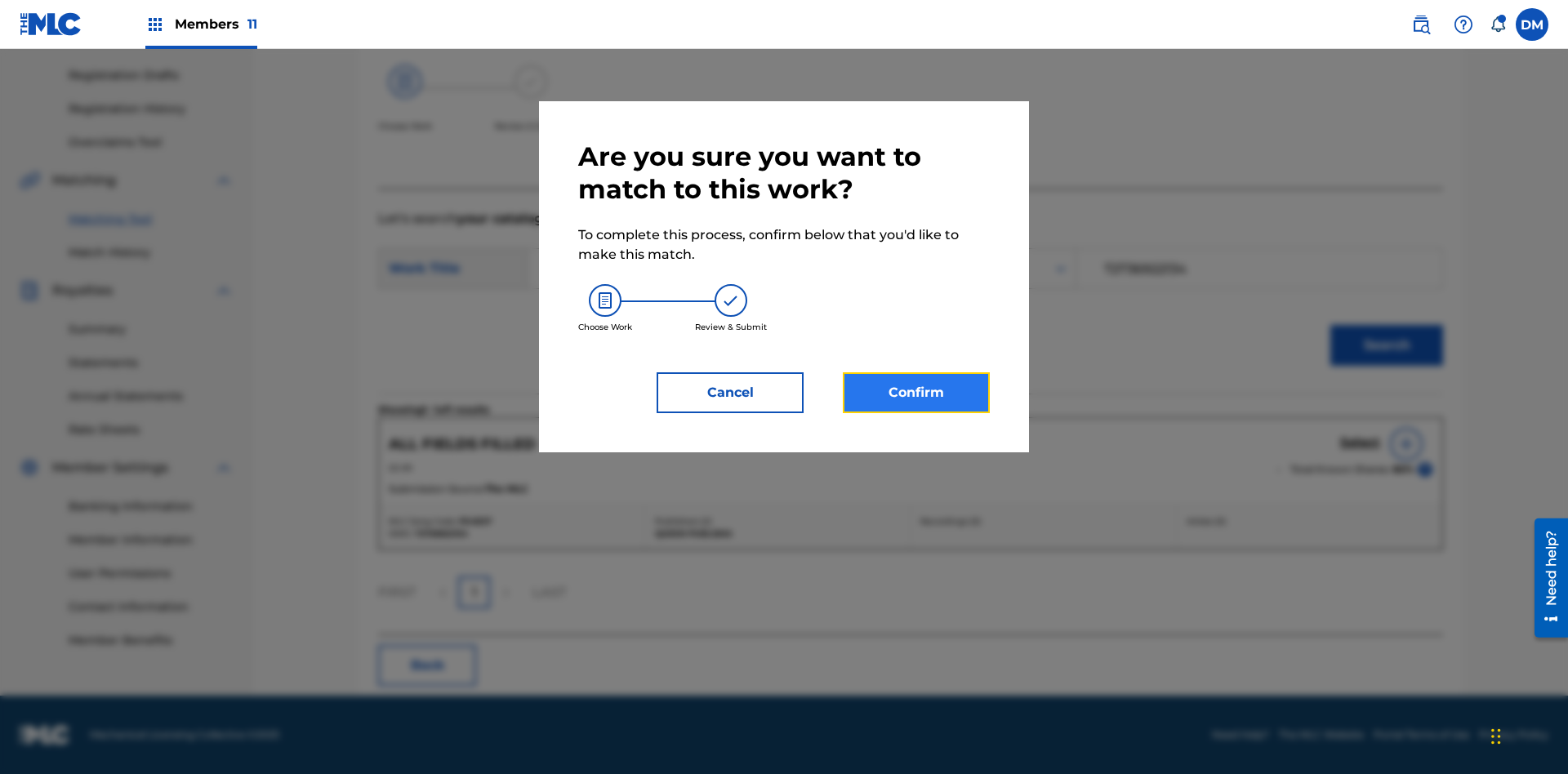
click at [916, 392] on button "Confirm" at bounding box center [916, 392] width 146 height 40
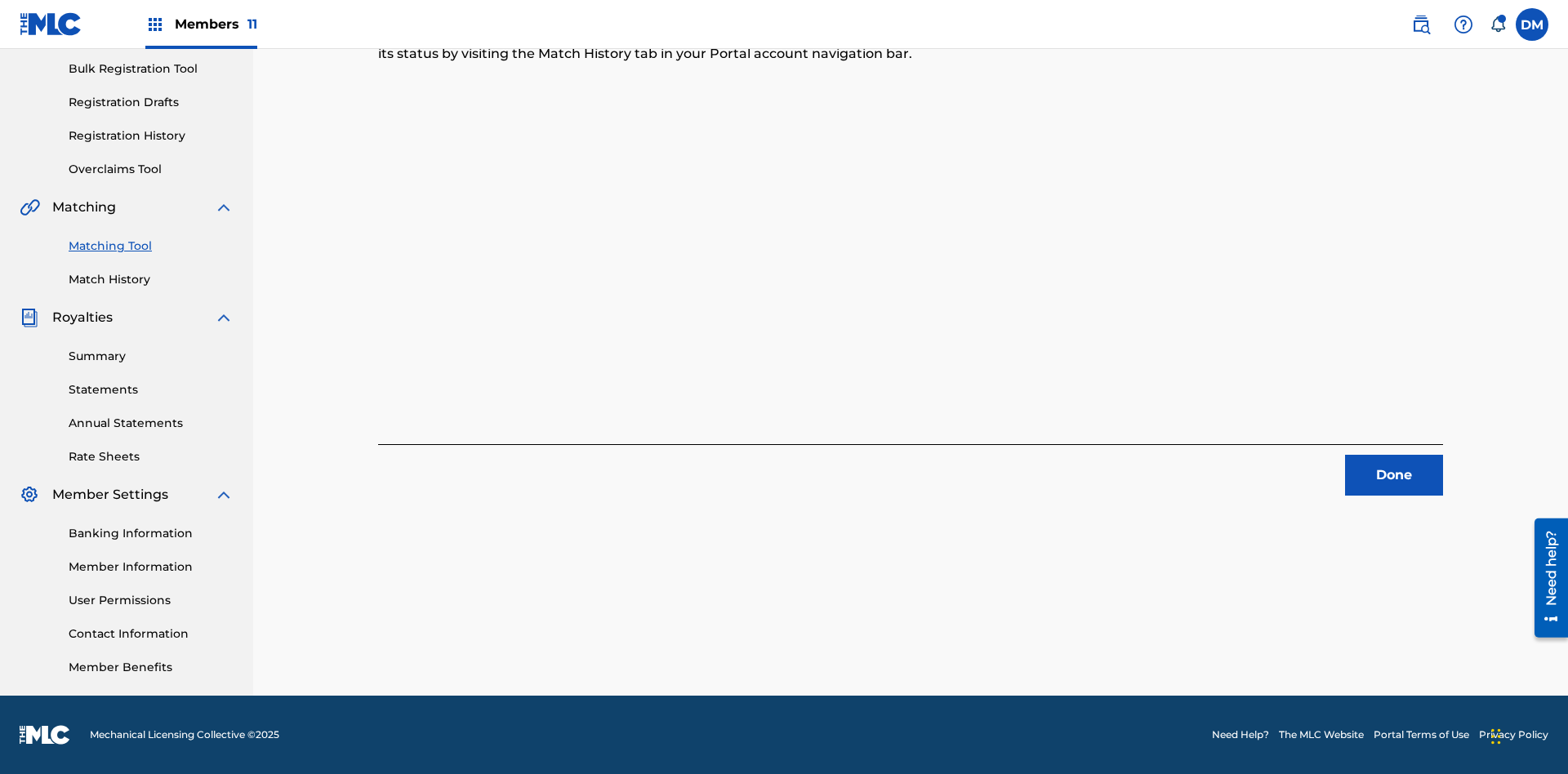
scroll to position [72, 0]
